Goal: Task Accomplishment & Management: Manage account settings

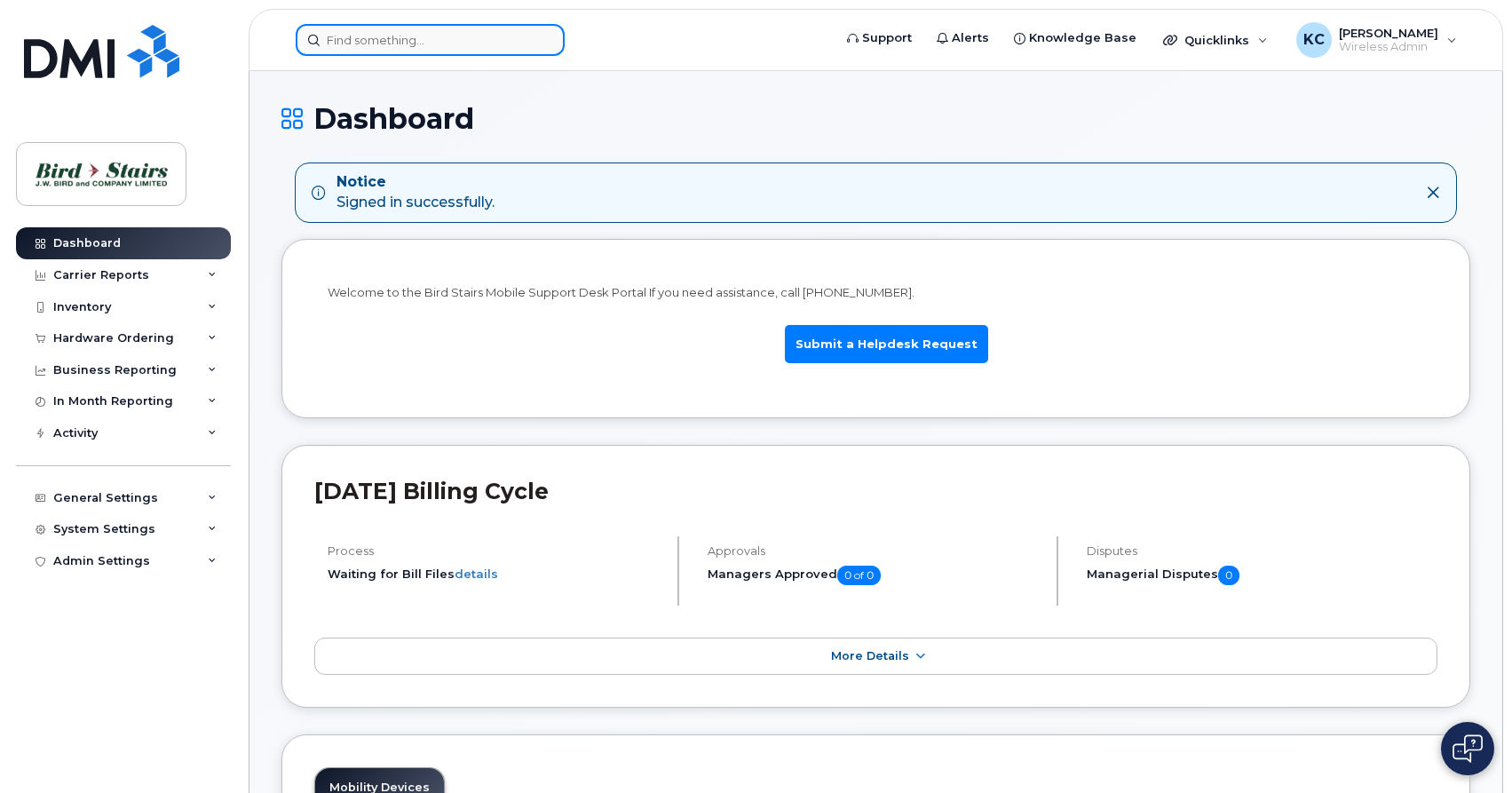
click at [385, 47] on input at bounding box center [430, 40] width 269 height 32
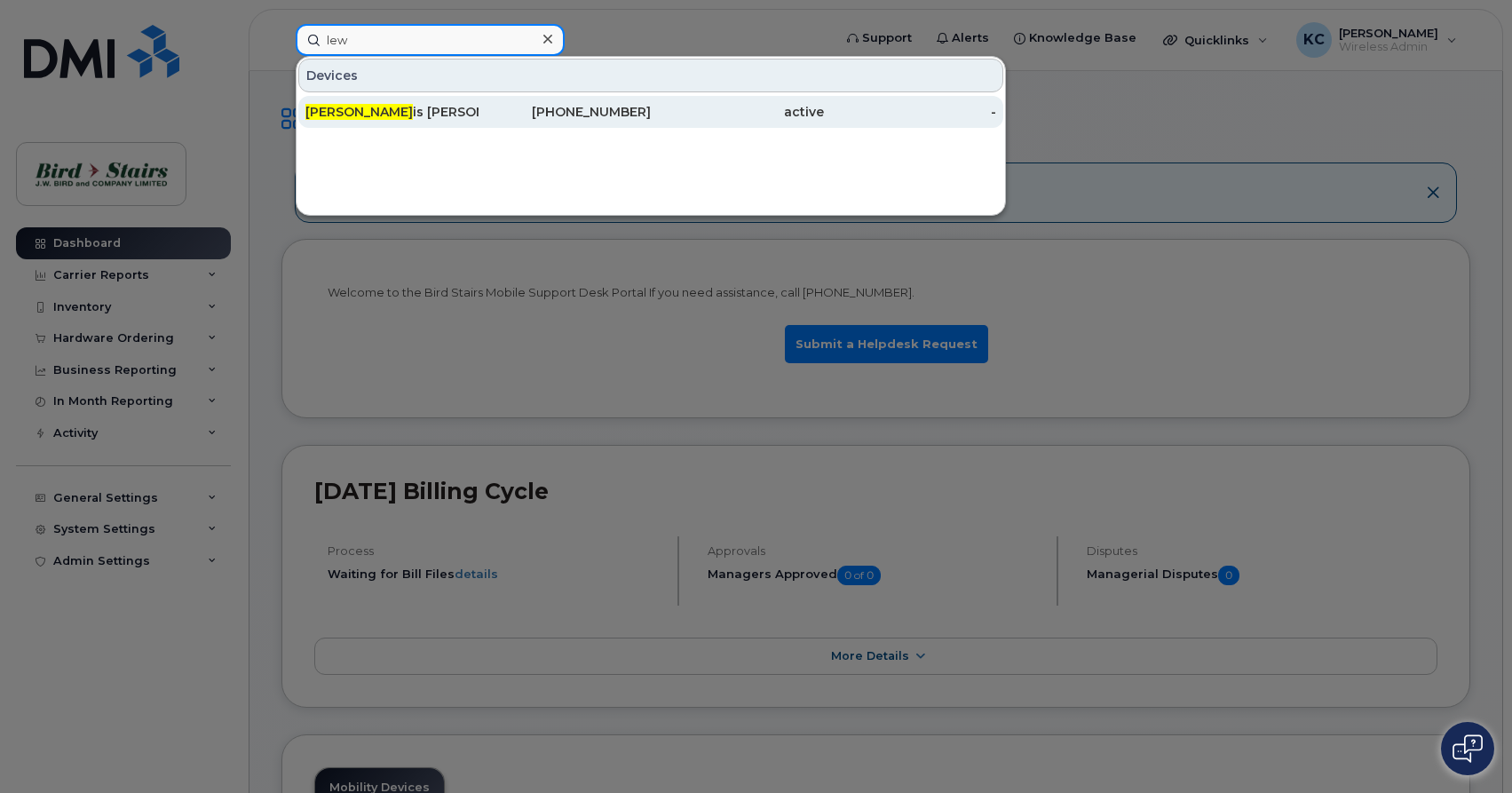
type input "lew"
click at [387, 106] on div "Lew is Somers Bird Stairs" at bounding box center [391, 112] width 173 height 18
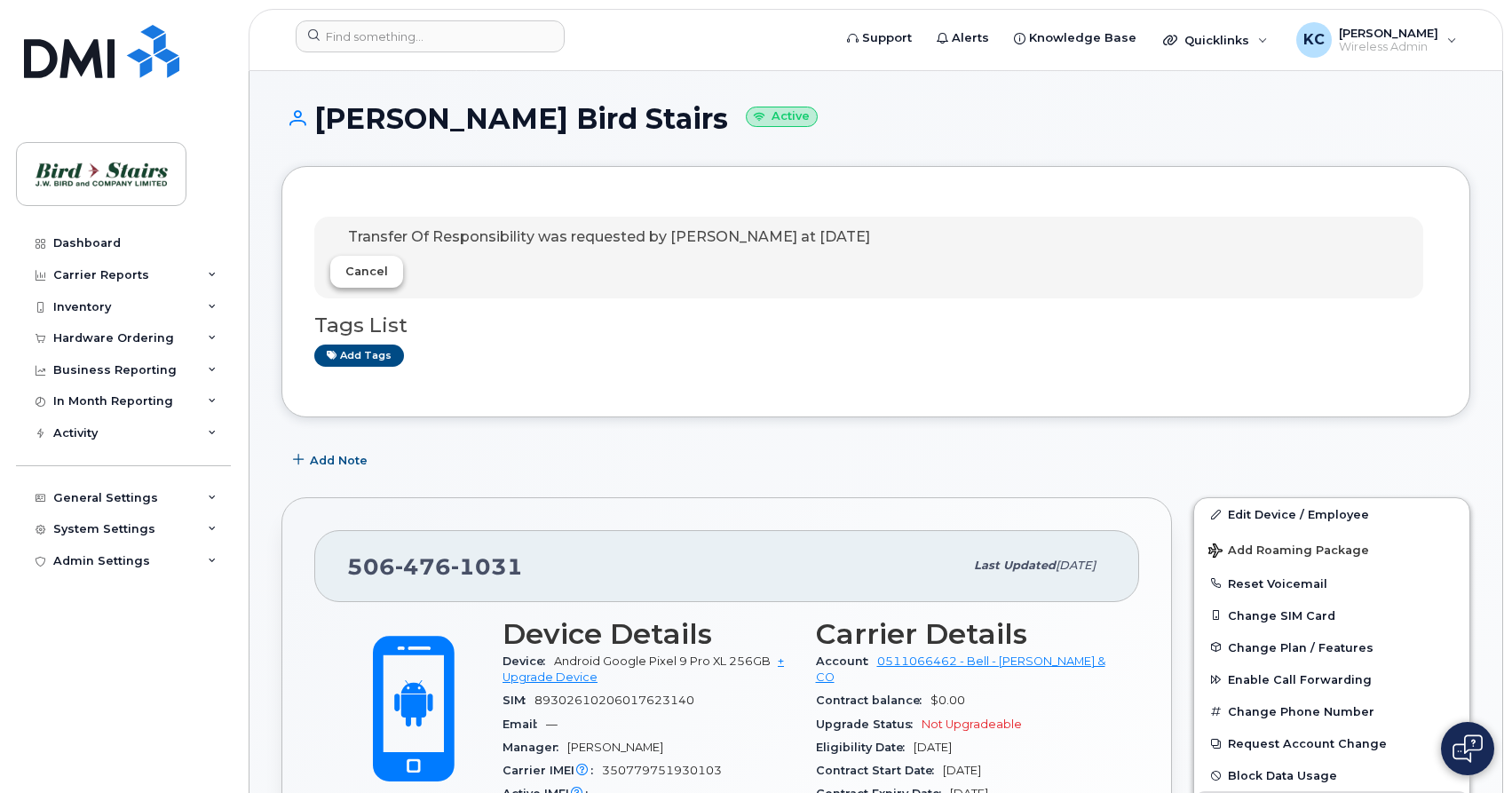
click at [370, 277] on span "Cancel" at bounding box center [367, 271] width 43 height 17
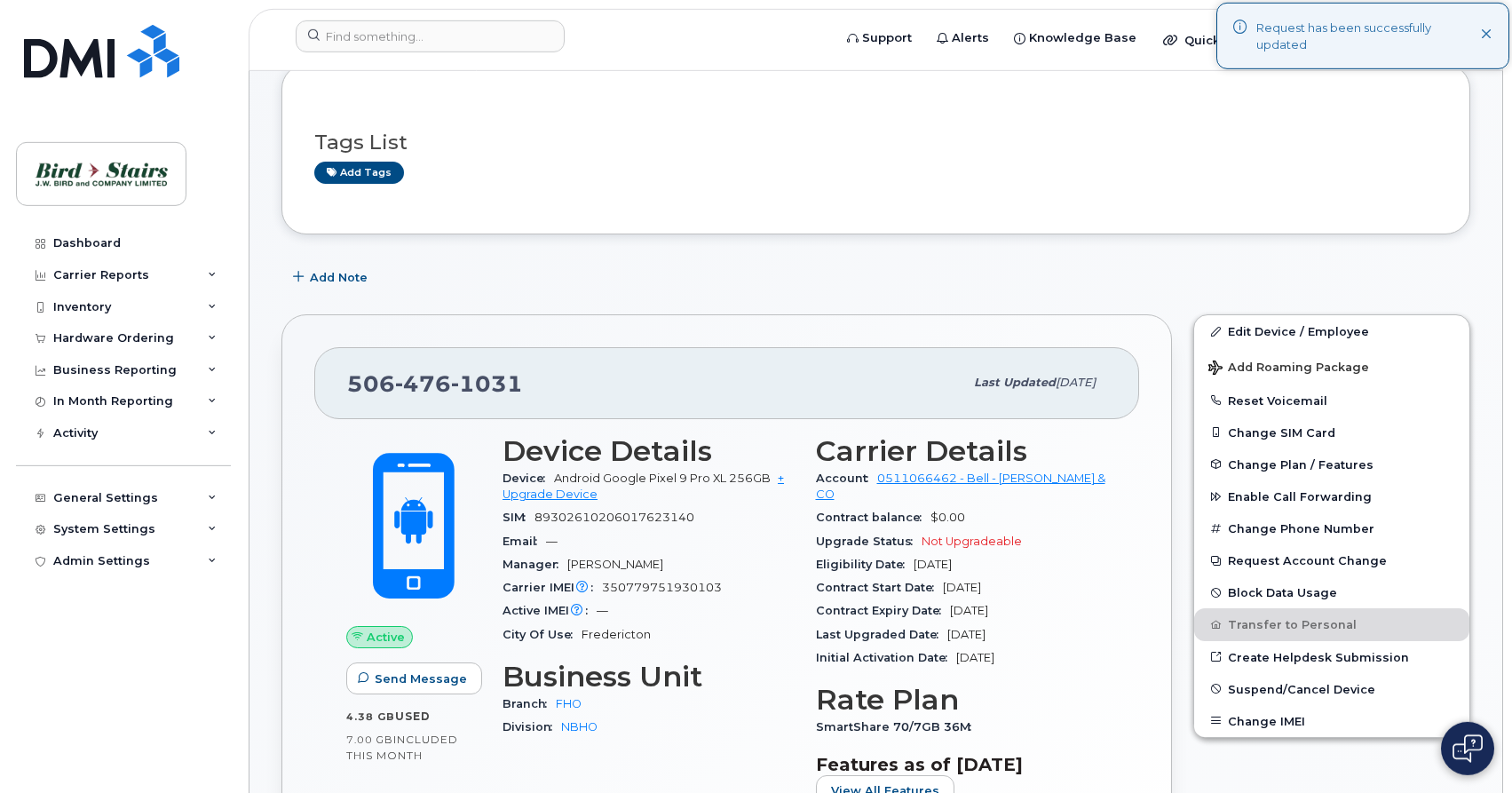
scroll to position [91, 0]
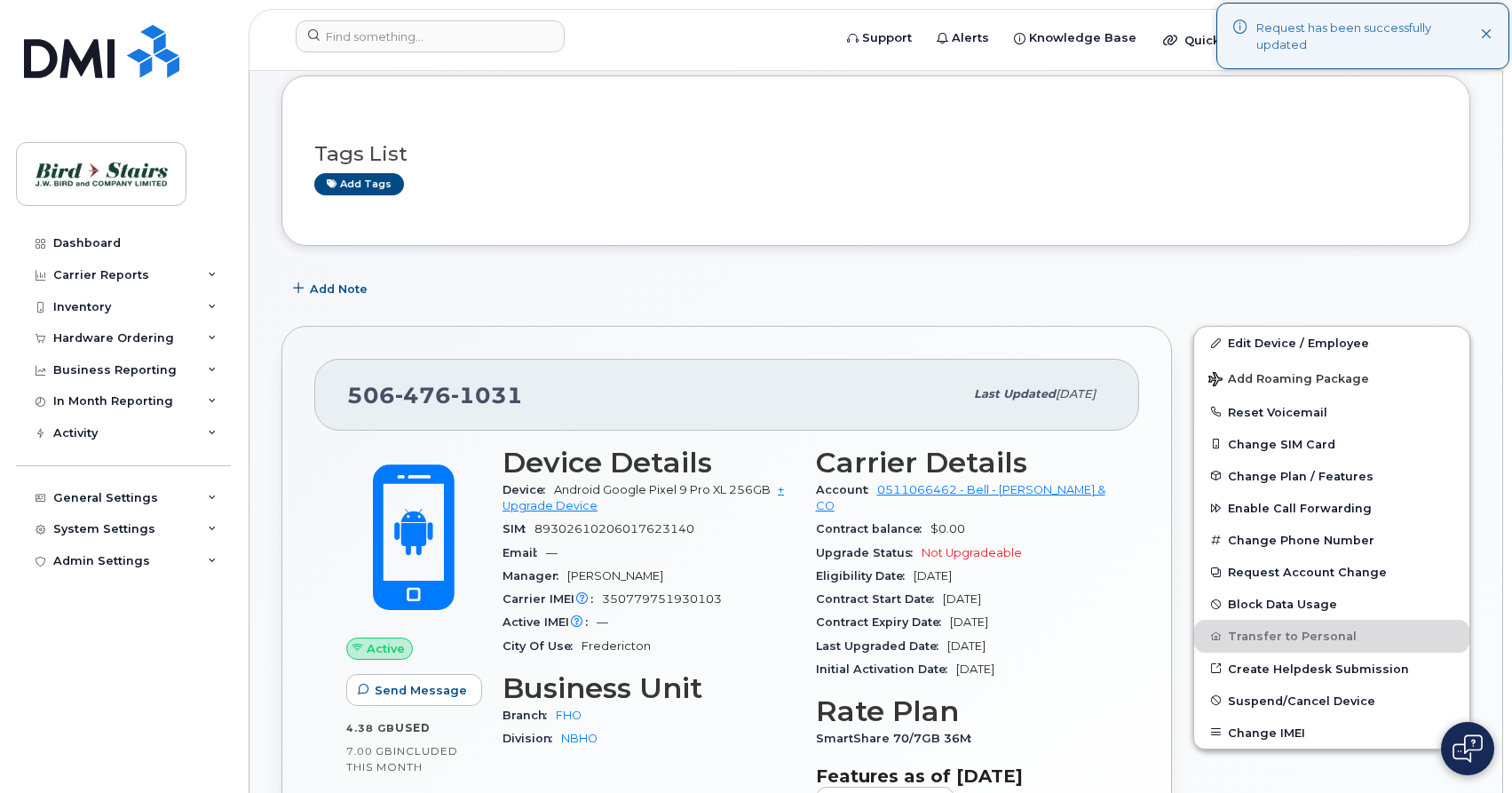
click at [1487, 35] on icon at bounding box center [1487, 35] width 11 height 11
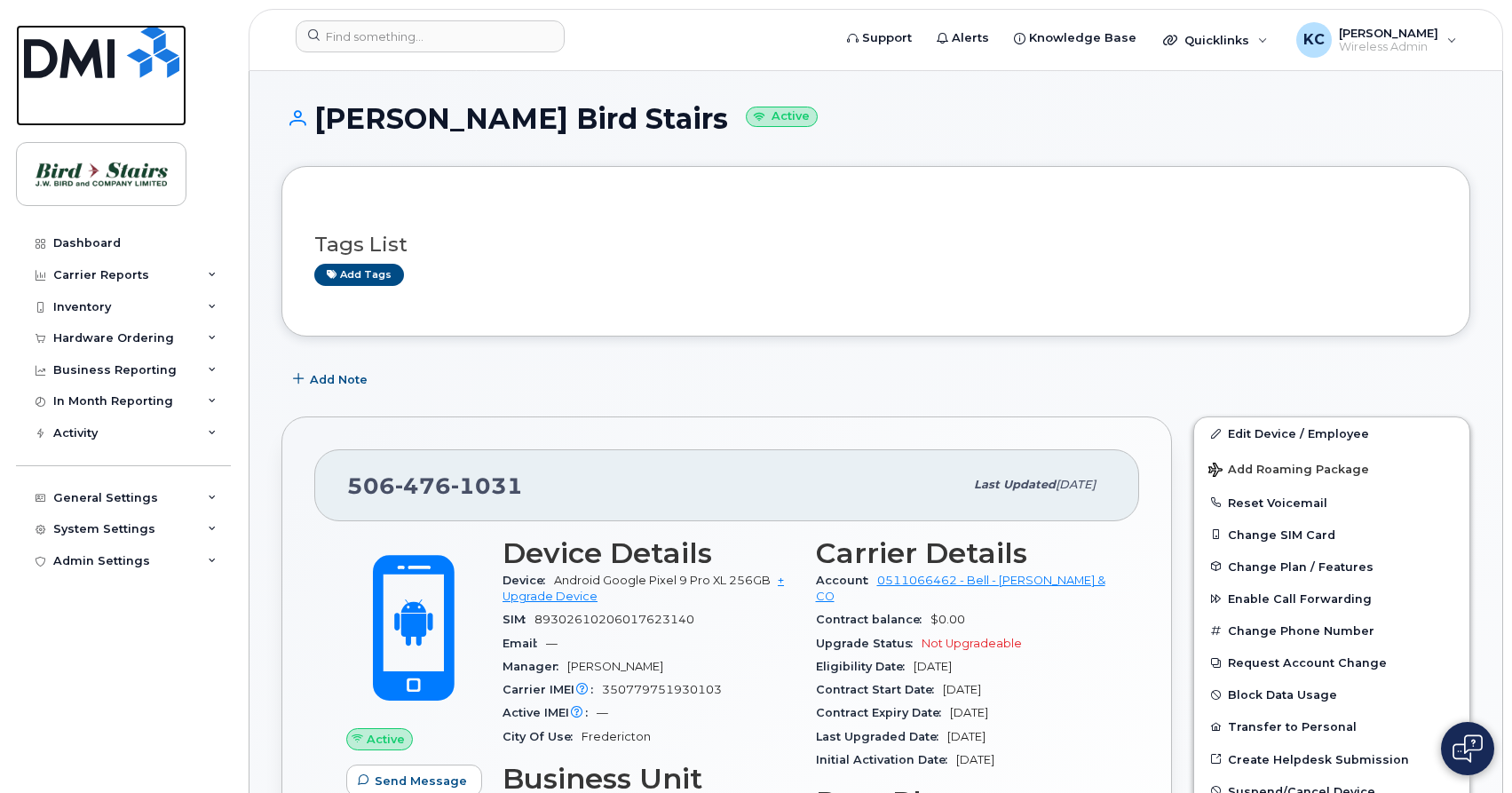
click at [117, 80] on link at bounding box center [101, 75] width 171 height 101
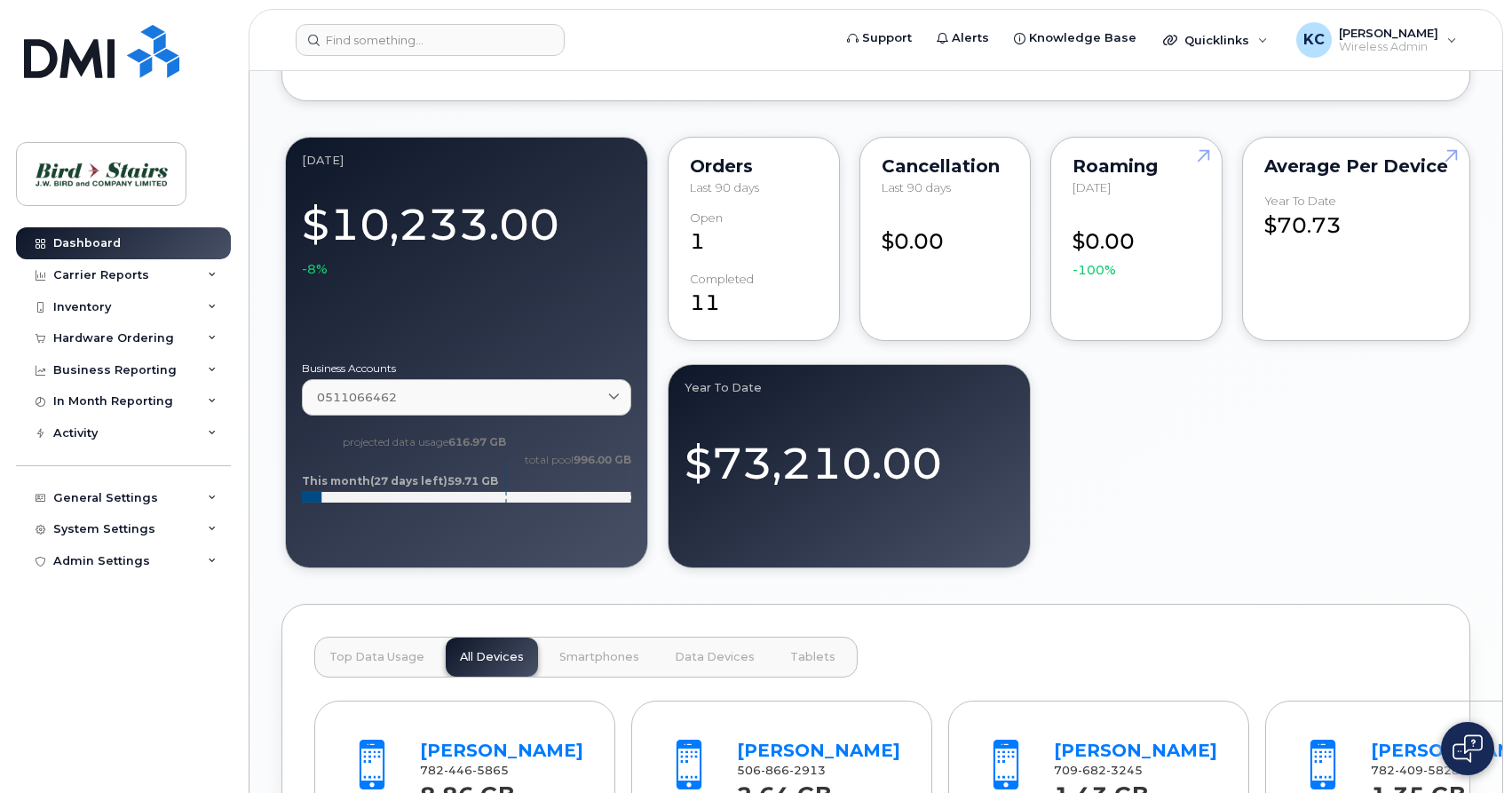
scroll to position [1618, 0]
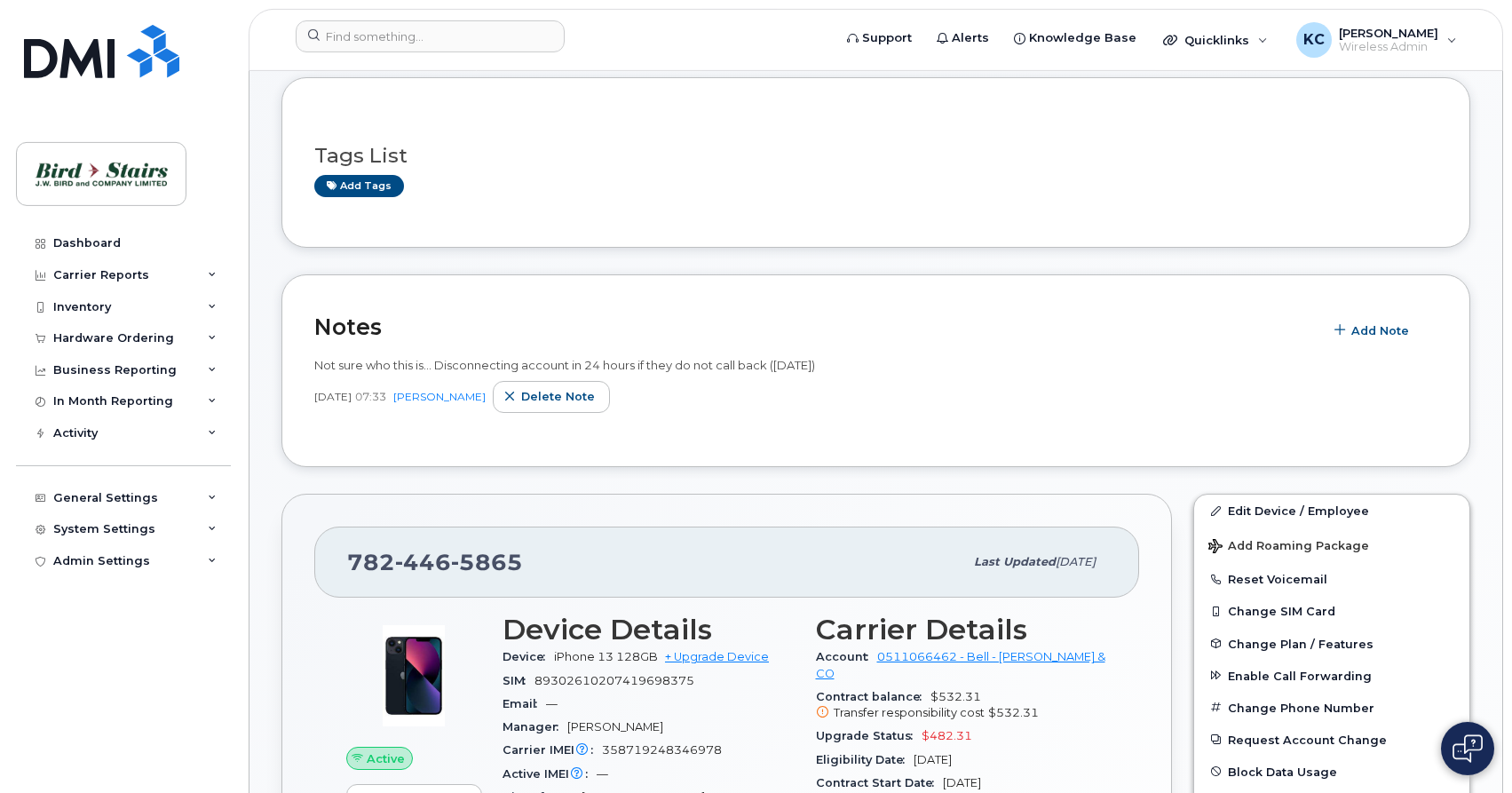
scroll to position [91, 0]
click at [567, 393] on span "Delete note" at bounding box center [558, 395] width 74 height 17
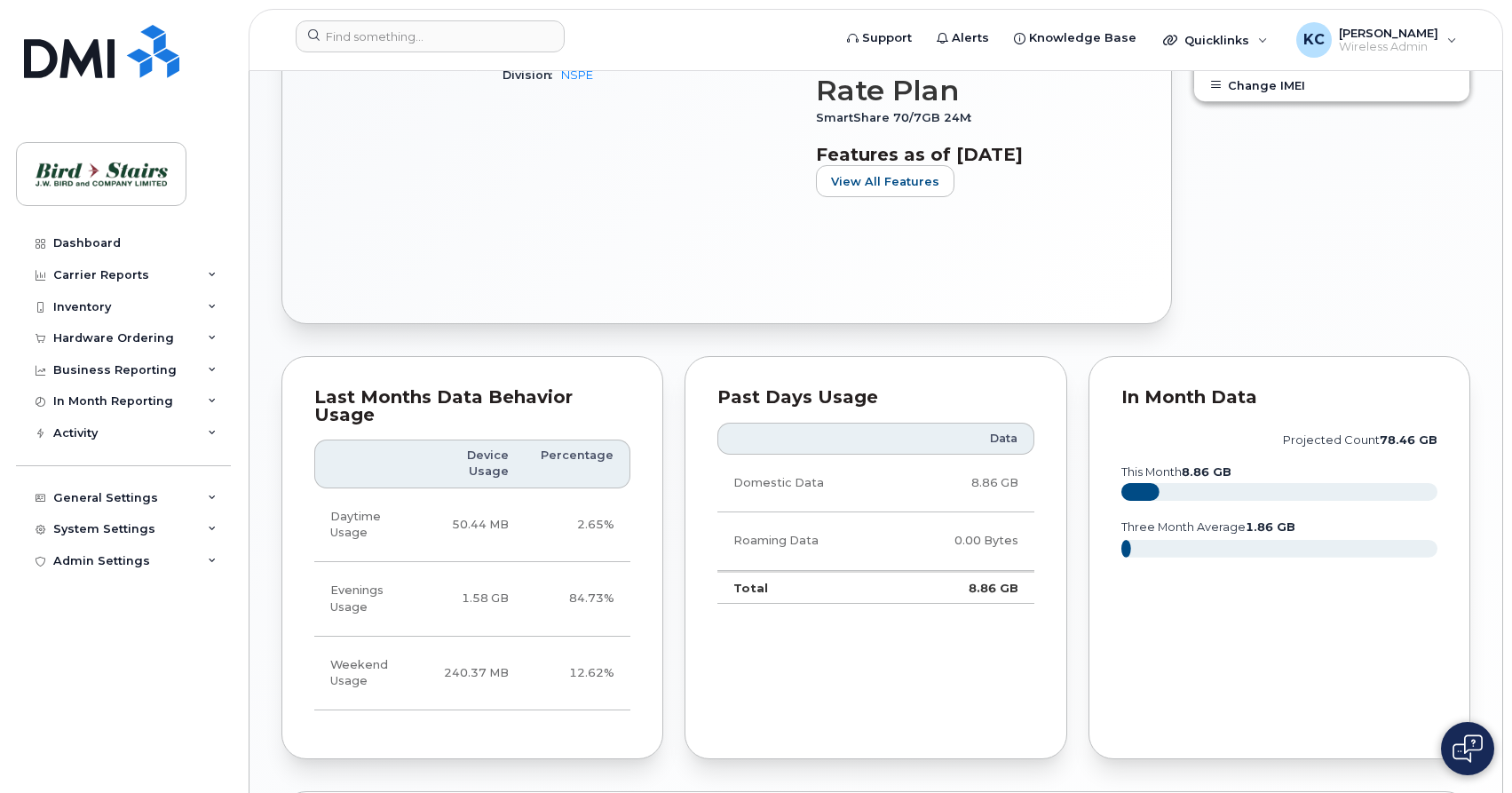
scroll to position [1010, 0]
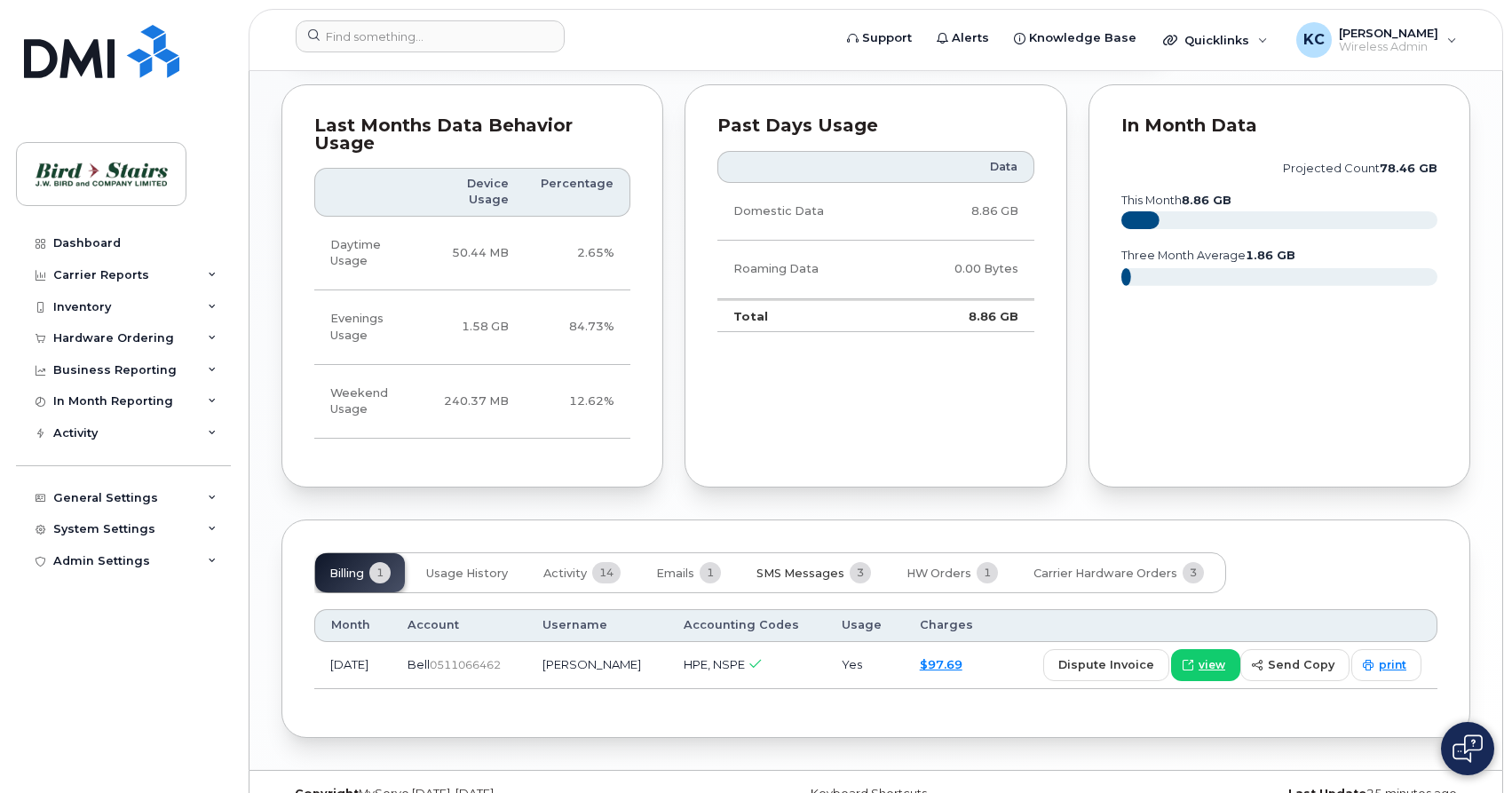
click at [791, 567] on span "SMS Messages" at bounding box center [801, 573] width 88 height 14
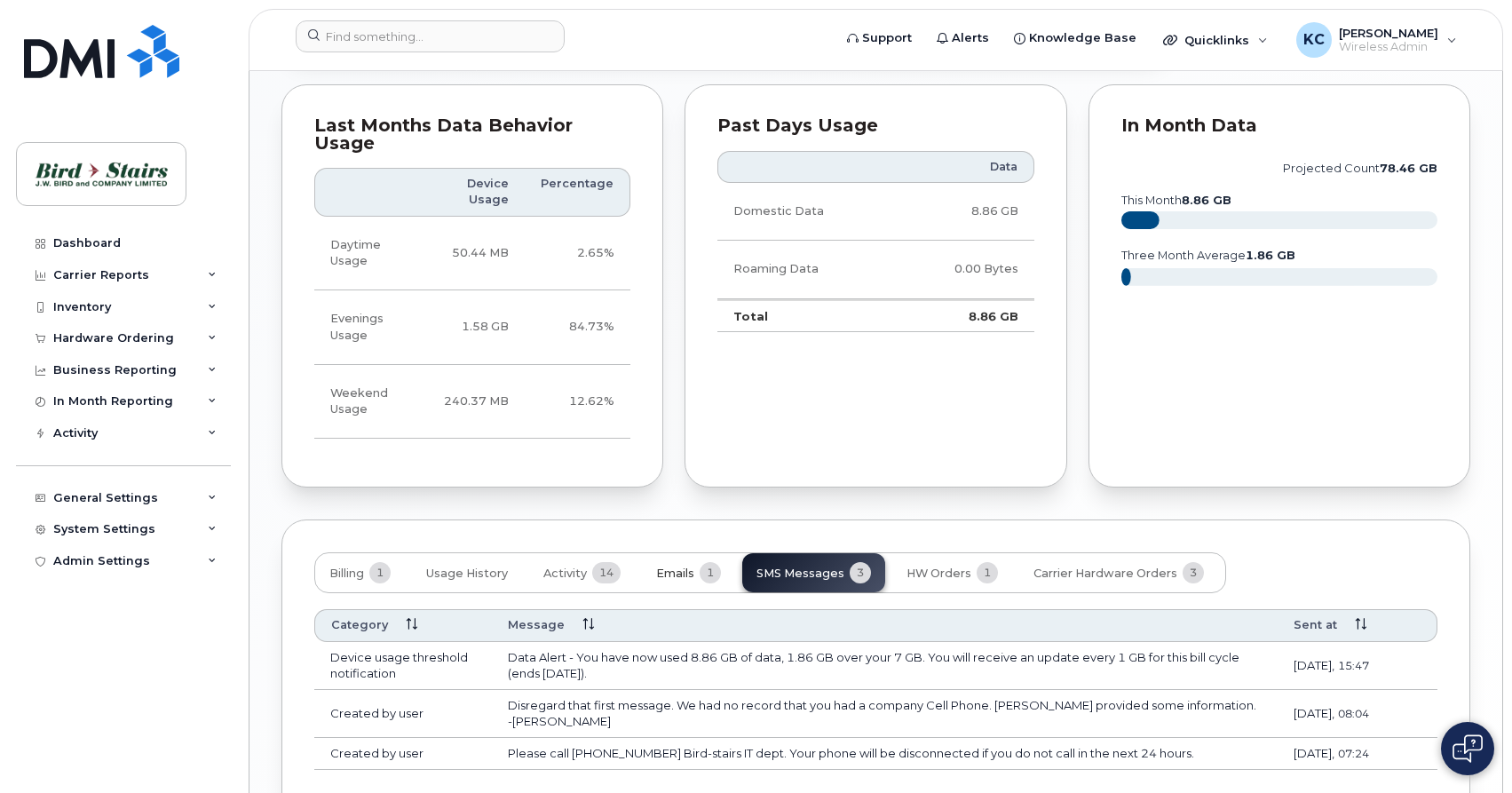
click at [670, 567] on span "Emails" at bounding box center [675, 573] width 38 height 14
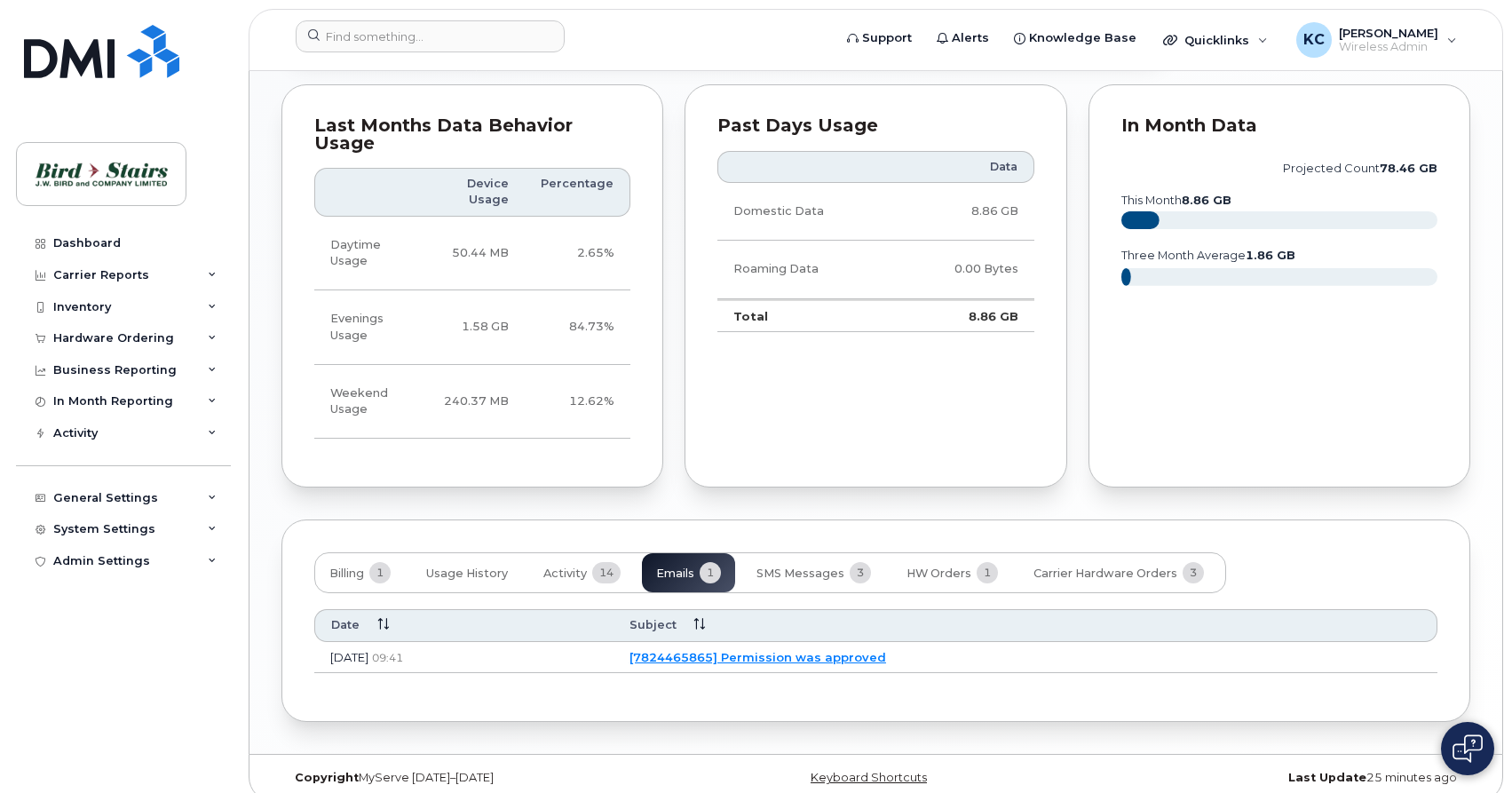
scroll to position [995, 0]
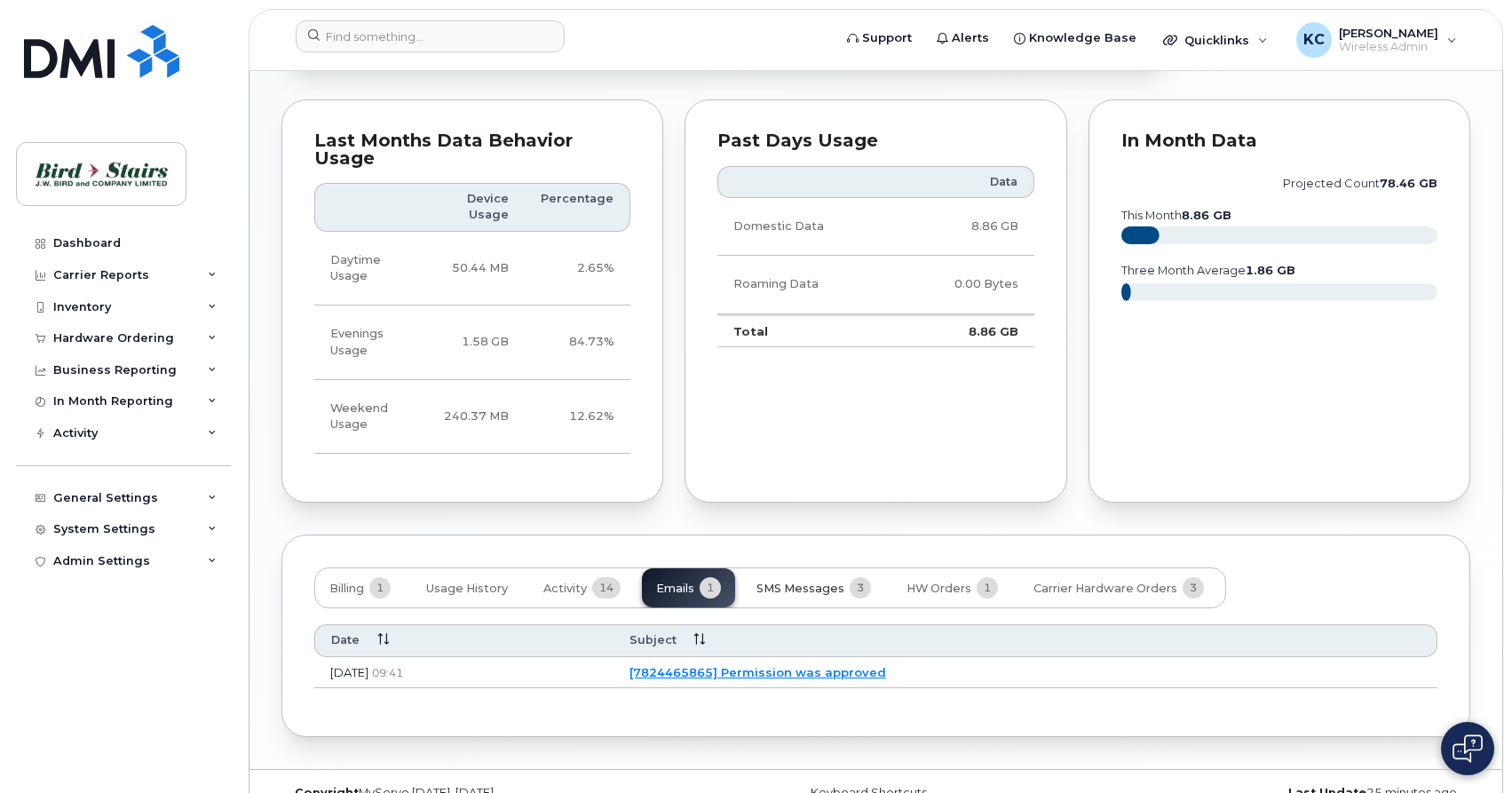
click at [785, 582] on span "SMS Messages" at bounding box center [801, 588] width 88 height 14
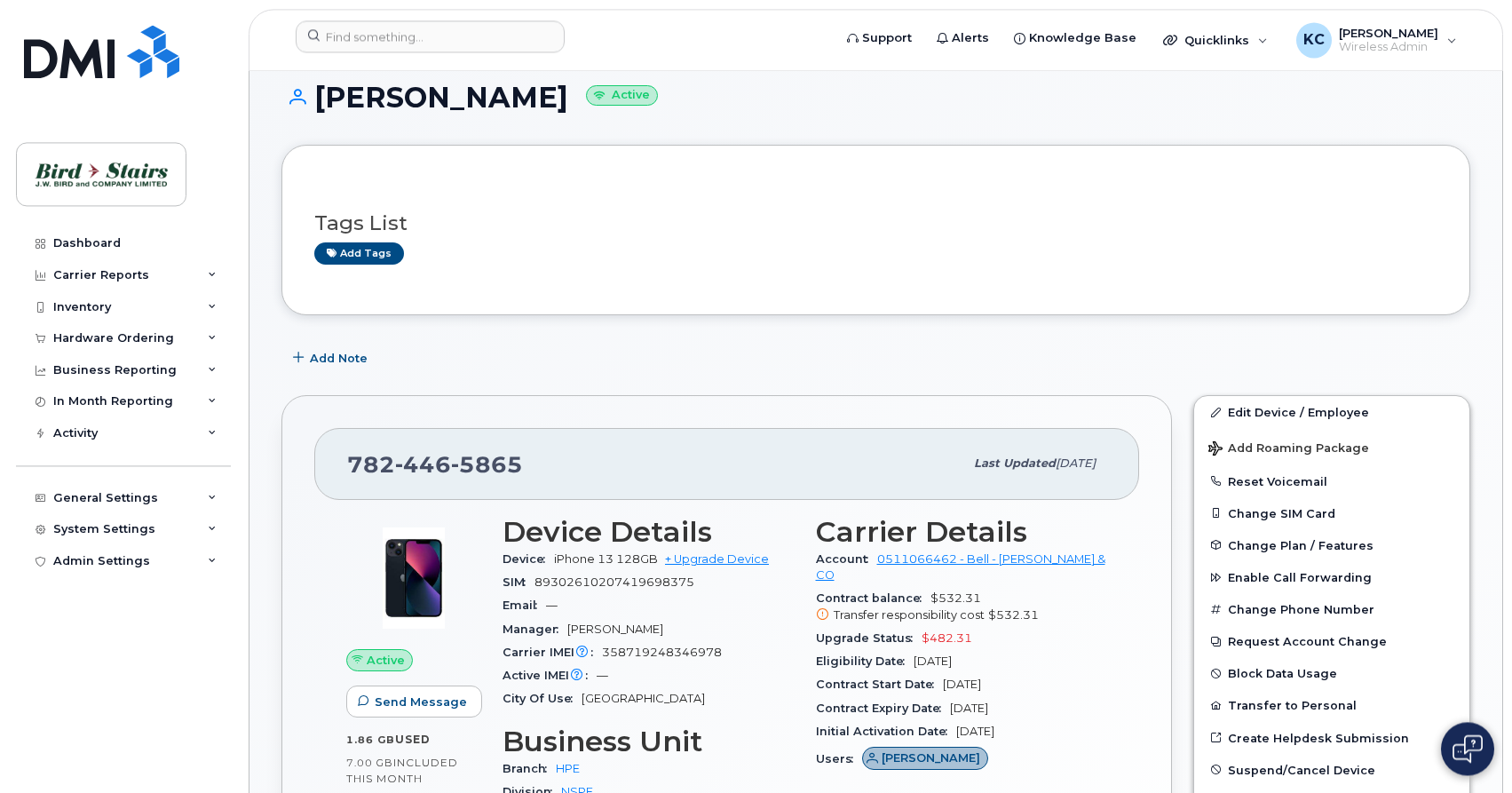
scroll to position [0, 0]
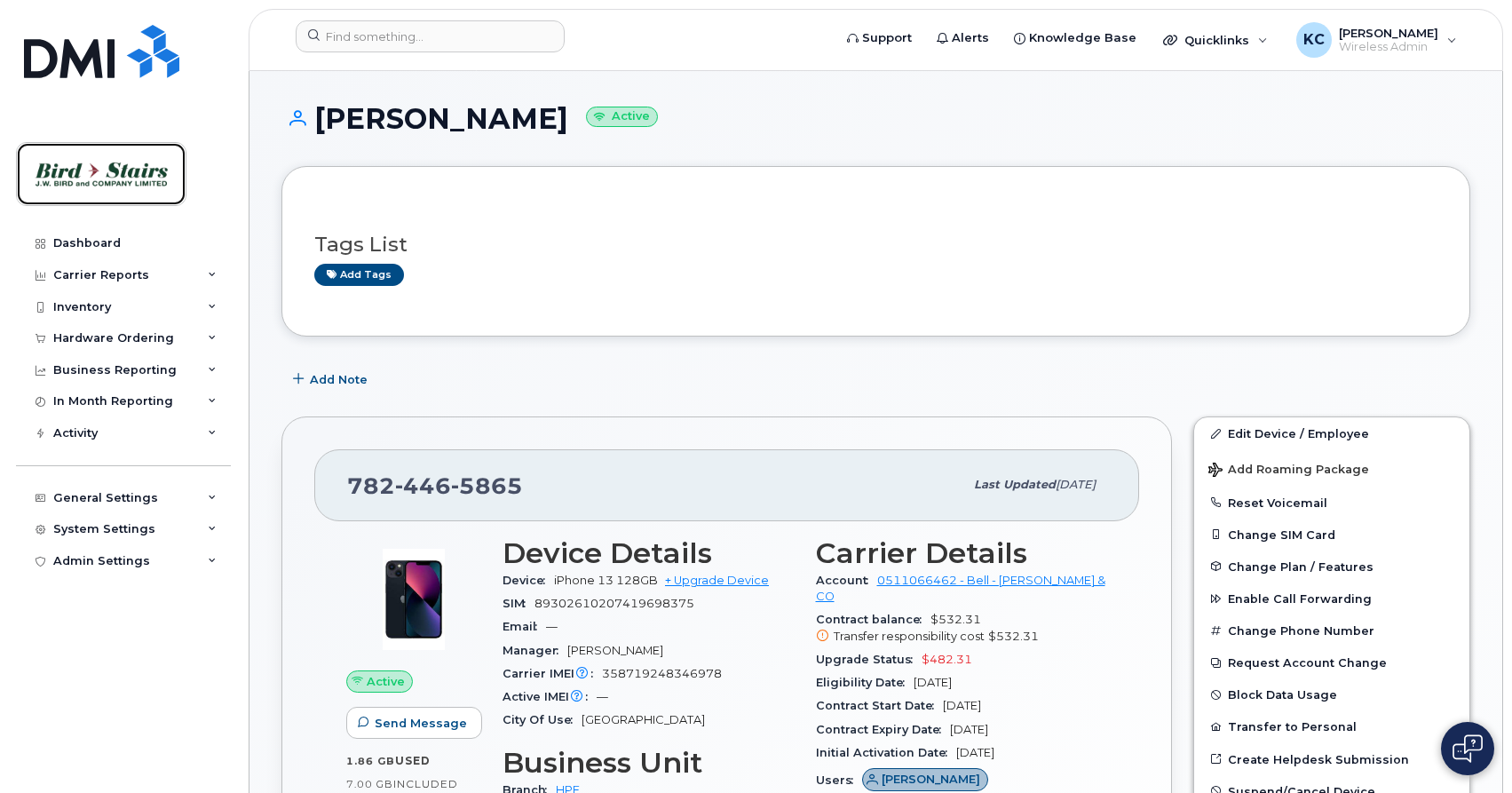
click at [101, 168] on img at bounding box center [101, 174] width 136 height 51
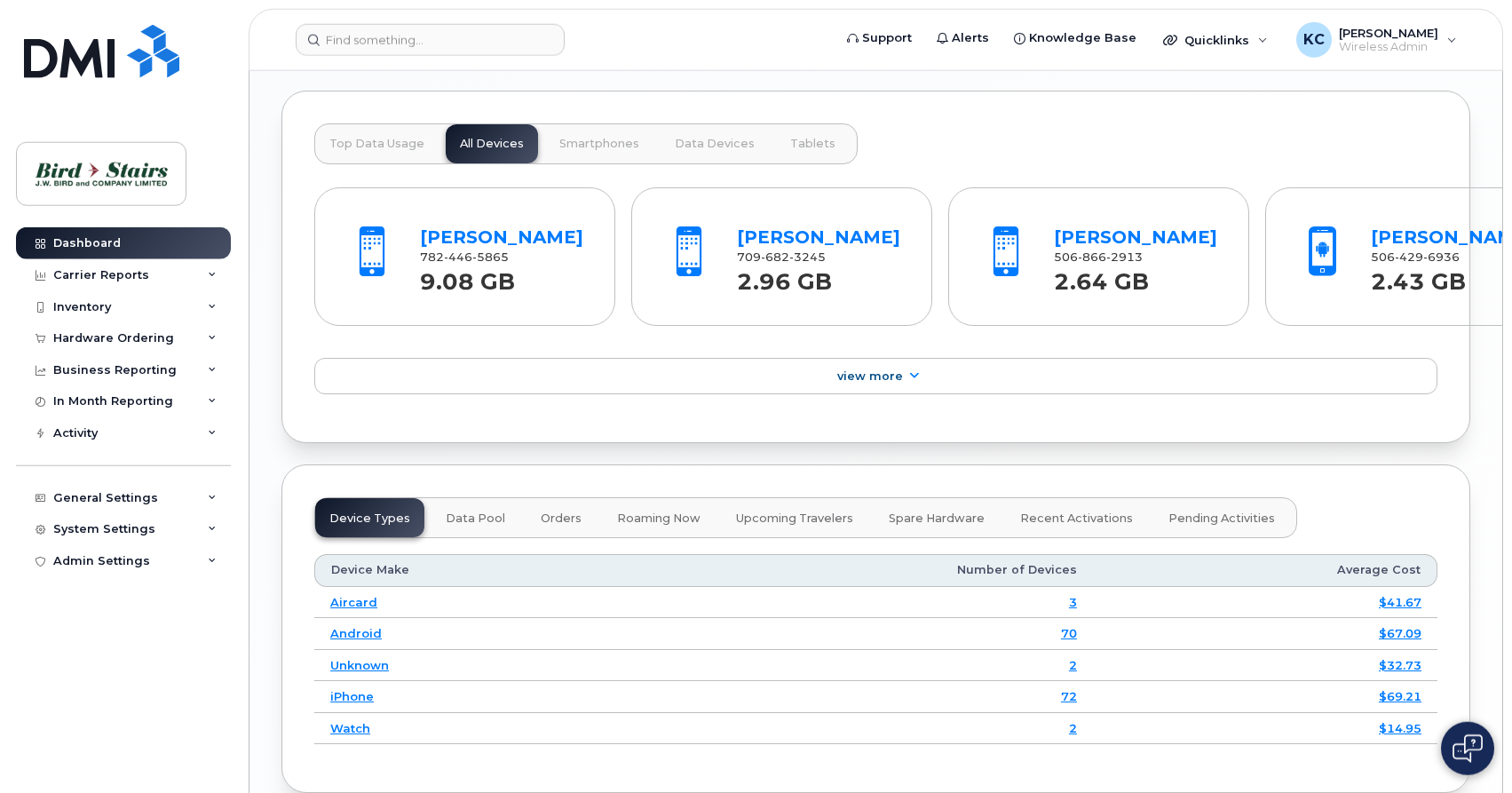
scroll to position [1927, 0]
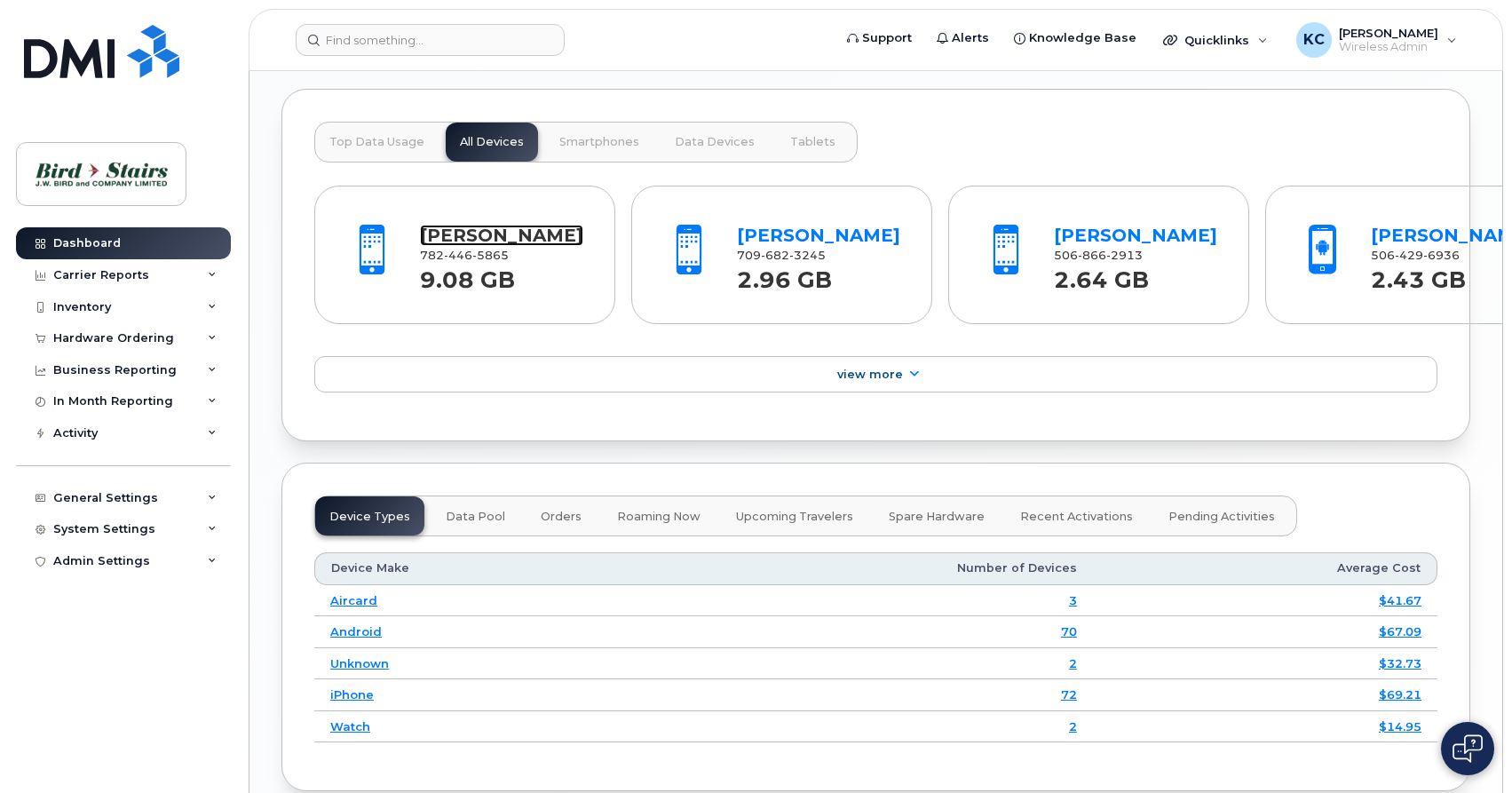
click at [491, 239] on link "[PERSON_NAME]" at bounding box center [501, 235] width 163 height 21
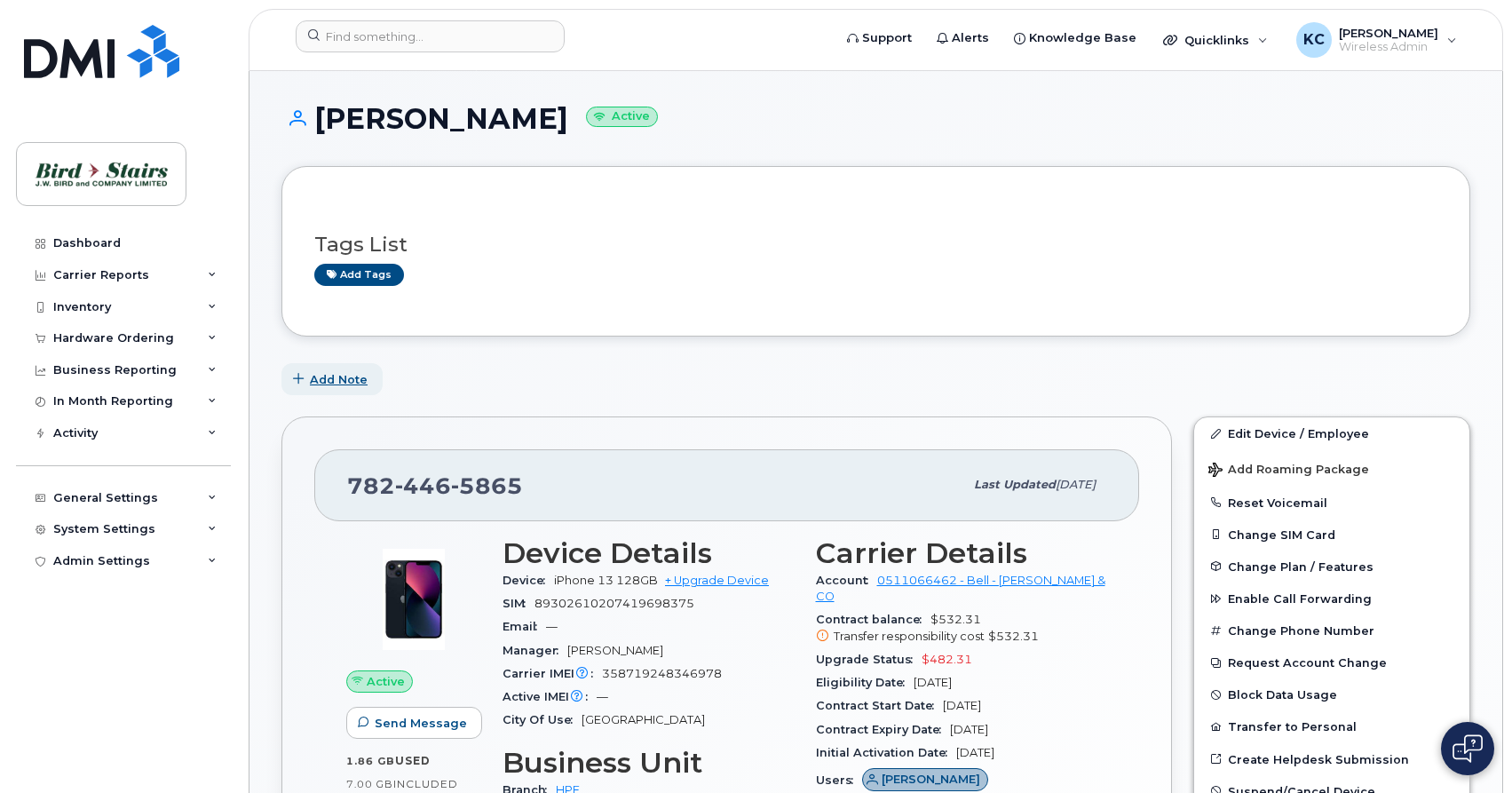
click at [321, 373] on span "Add Note" at bounding box center [338, 380] width 58 height 17
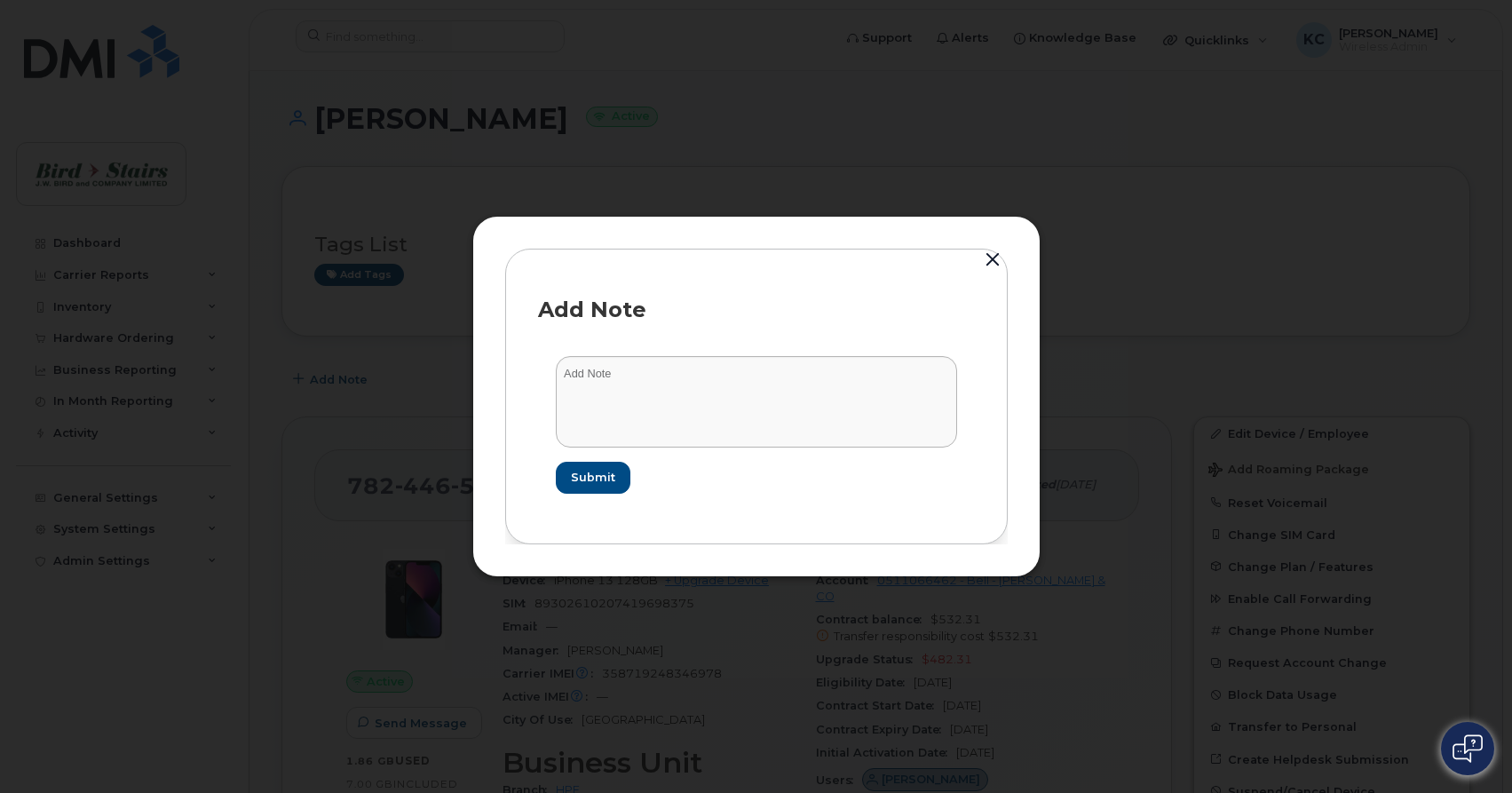
click at [281, 363] on button "Add Note" at bounding box center [332, 379] width 101 height 32
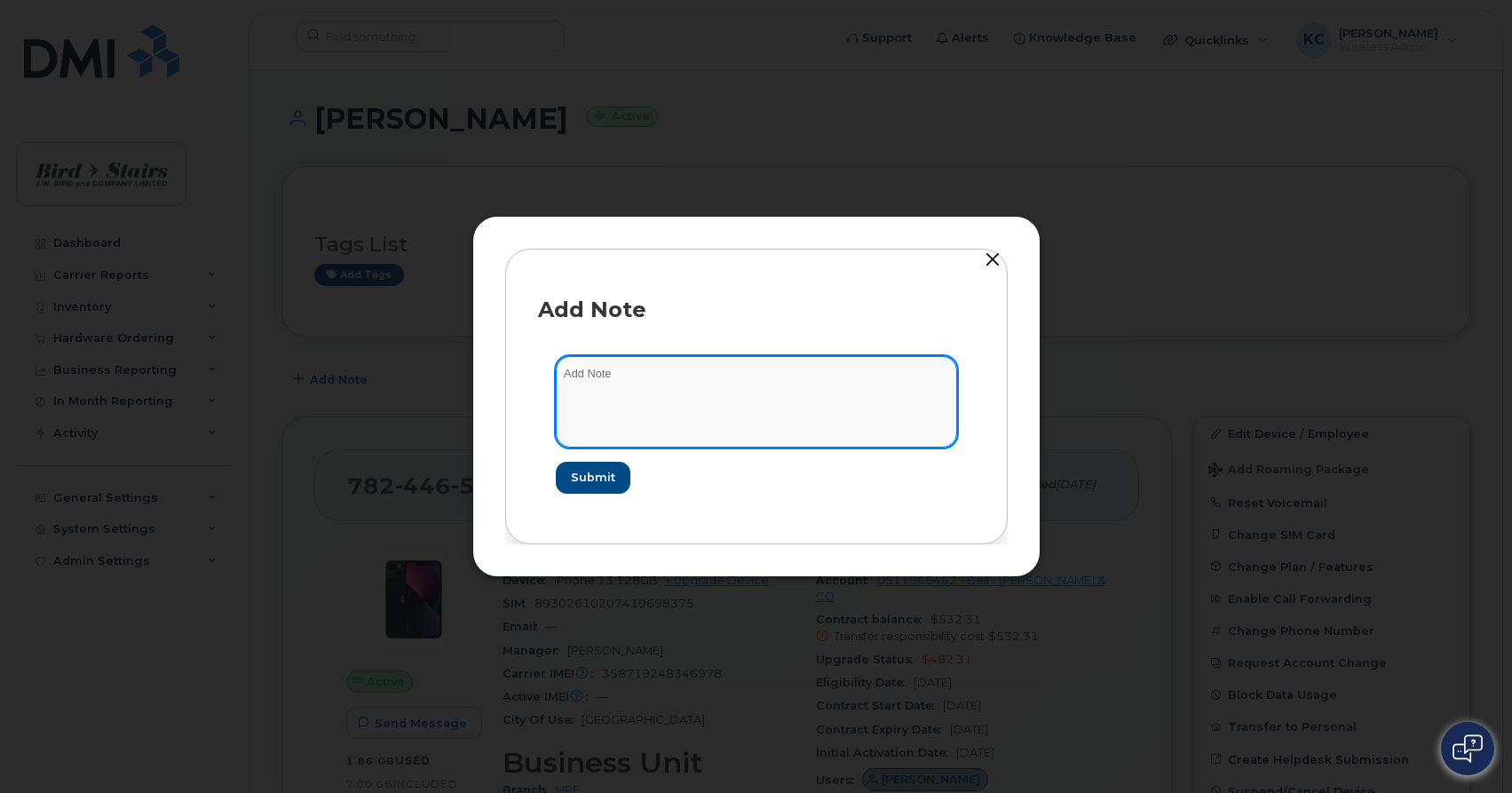
click at [645, 405] on textarea at bounding box center [757, 402] width 402 height 91
type textarea "used 9 Gb in 2 days. Emailed him to cut it out."
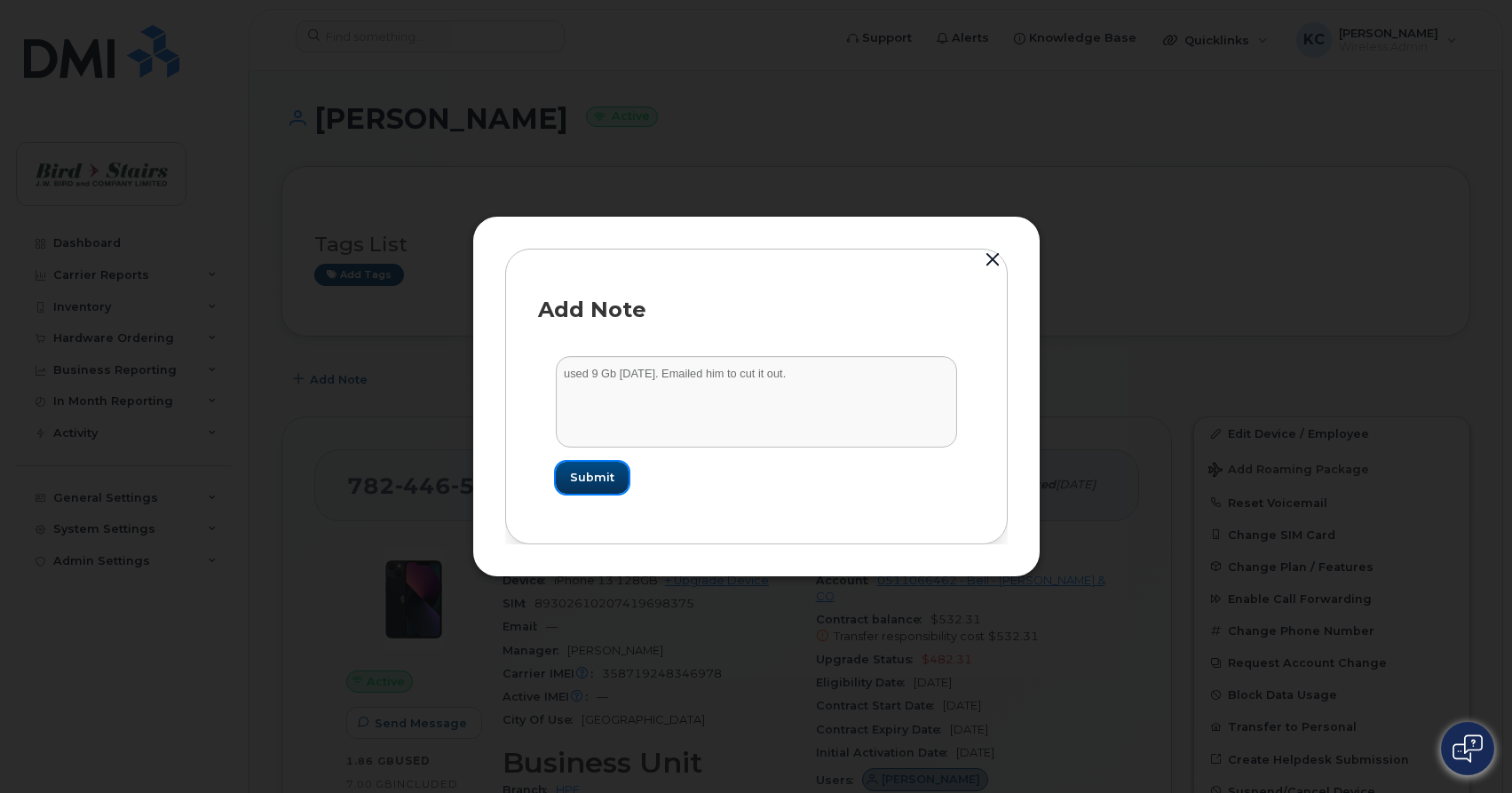
click at [603, 475] on span "Submit" at bounding box center [592, 478] width 45 height 17
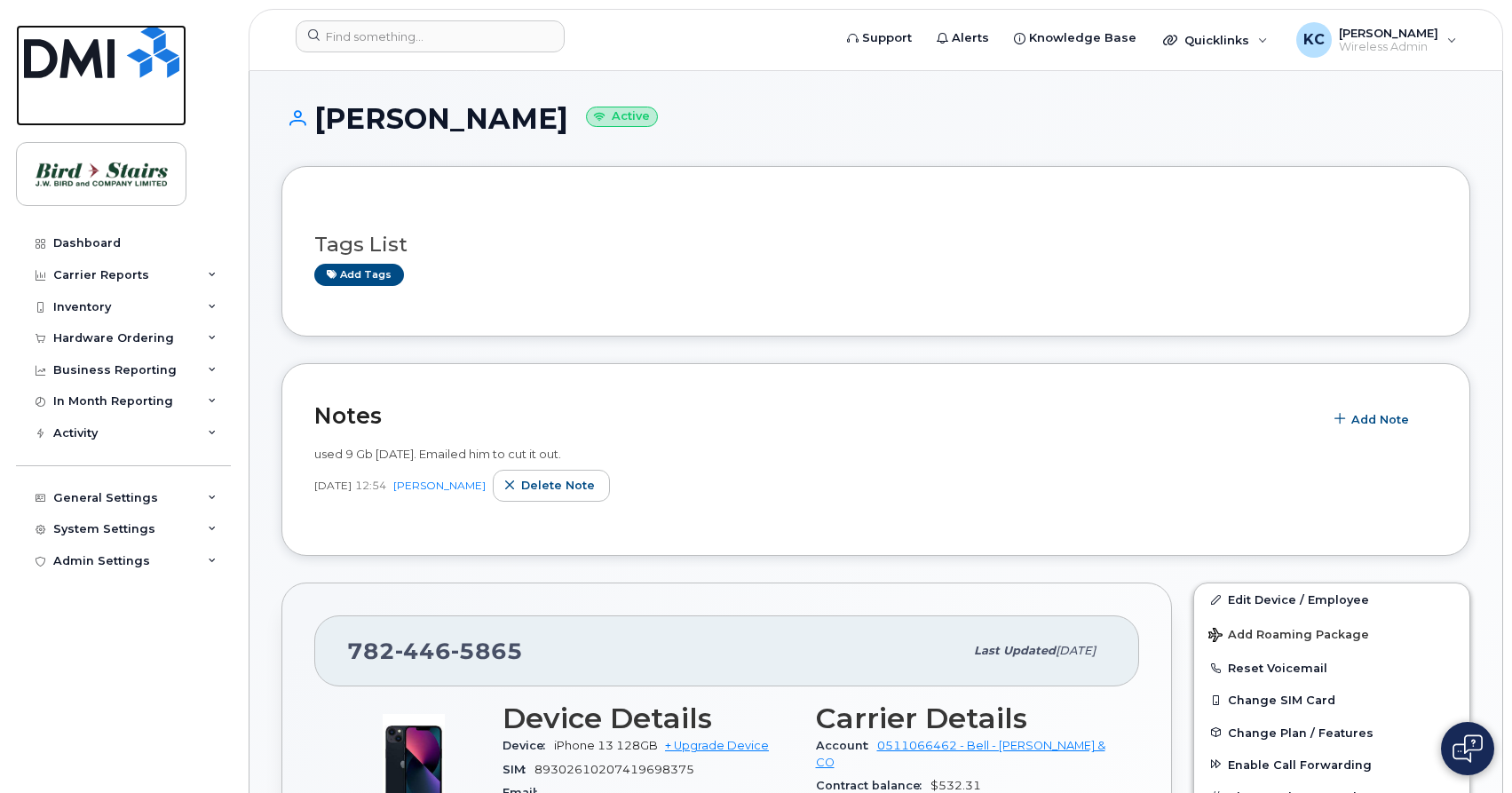
click at [138, 42] on img at bounding box center [101, 51] width 155 height 53
